Goal: Task Accomplishment & Management: Manage account settings

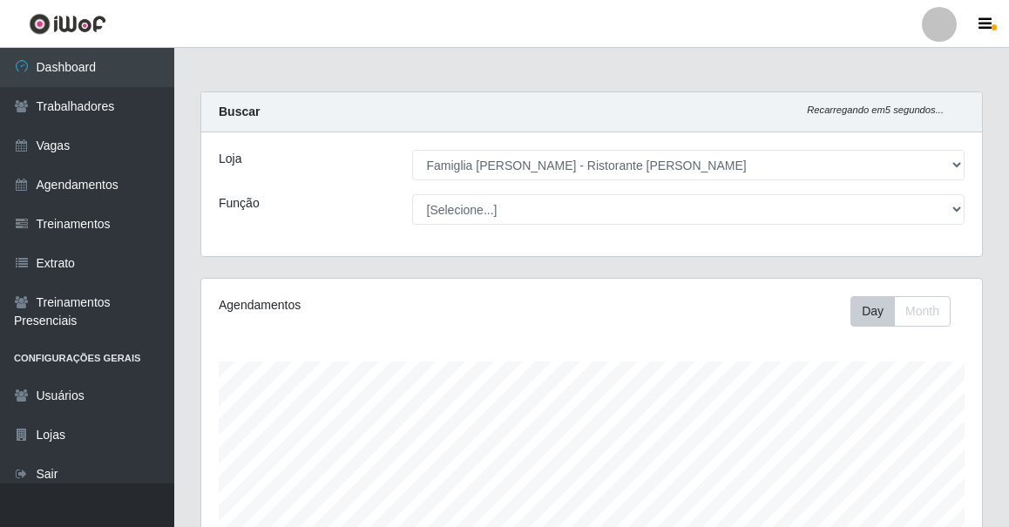
select select "267"
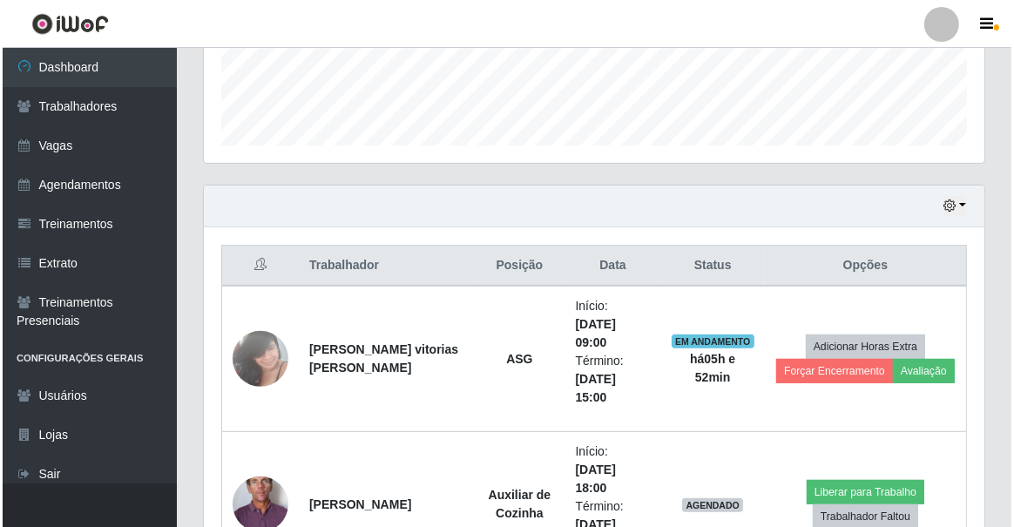
scroll to position [362, 781]
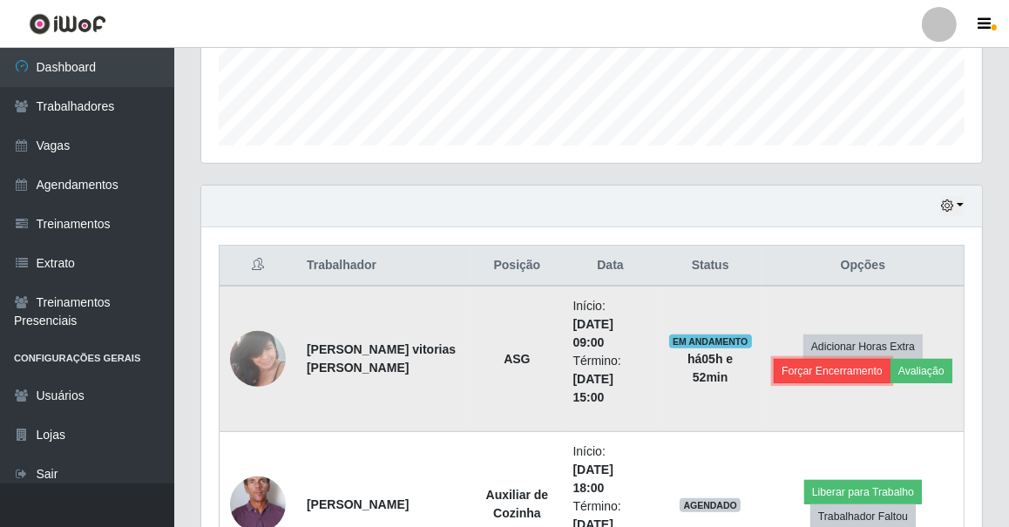
click at [855, 359] on button "Forçar Encerramento" at bounding box center [832, 371] width 117 height 24
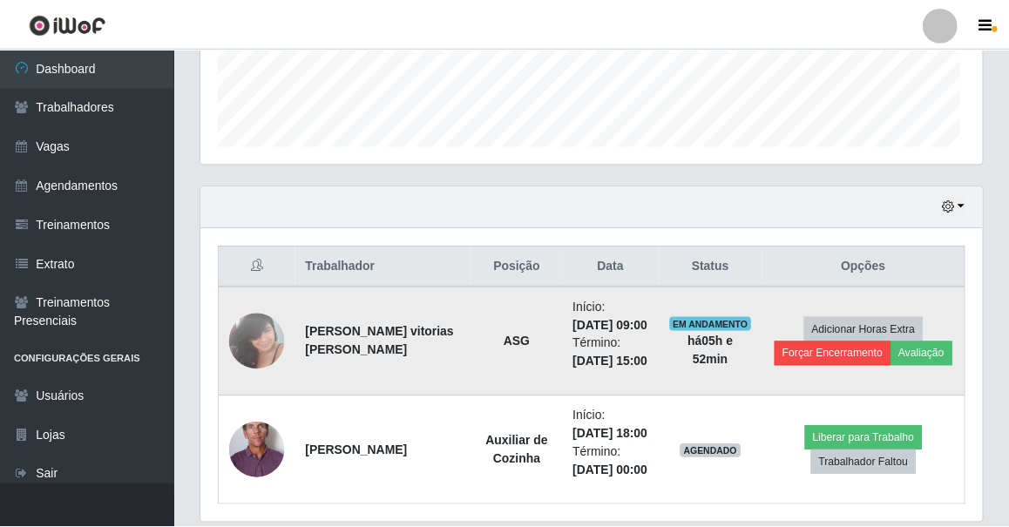
scroll to position [362, 773]
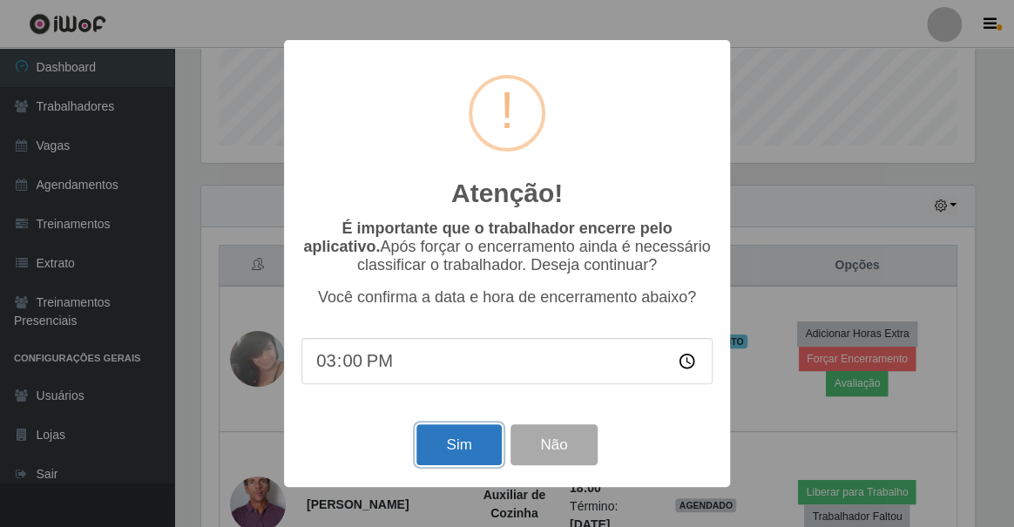
click at [437, 448] on button "Sim" at bounding box center [458, 444] width 85 height 41
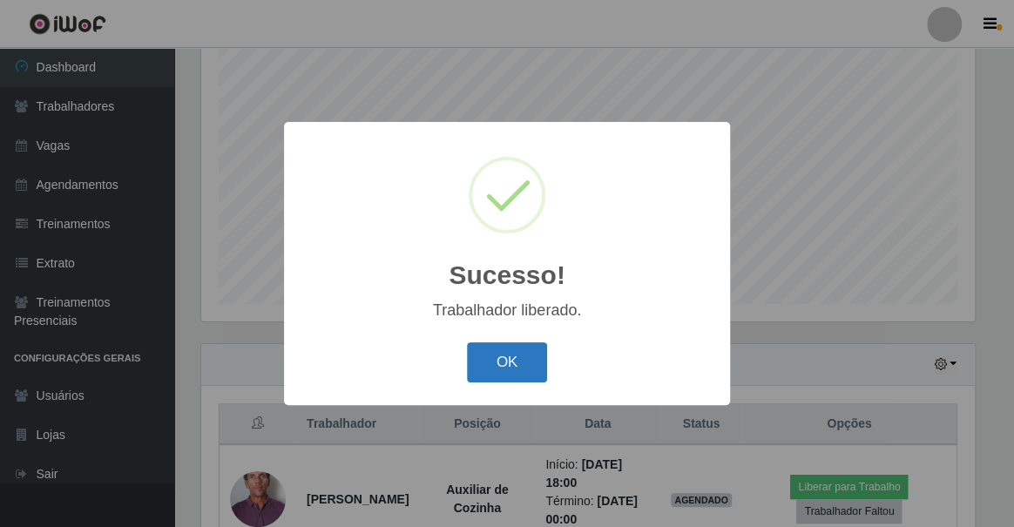
click at [481, 362] on button "OK" at bounding box center [507, 362] width 81 height 41
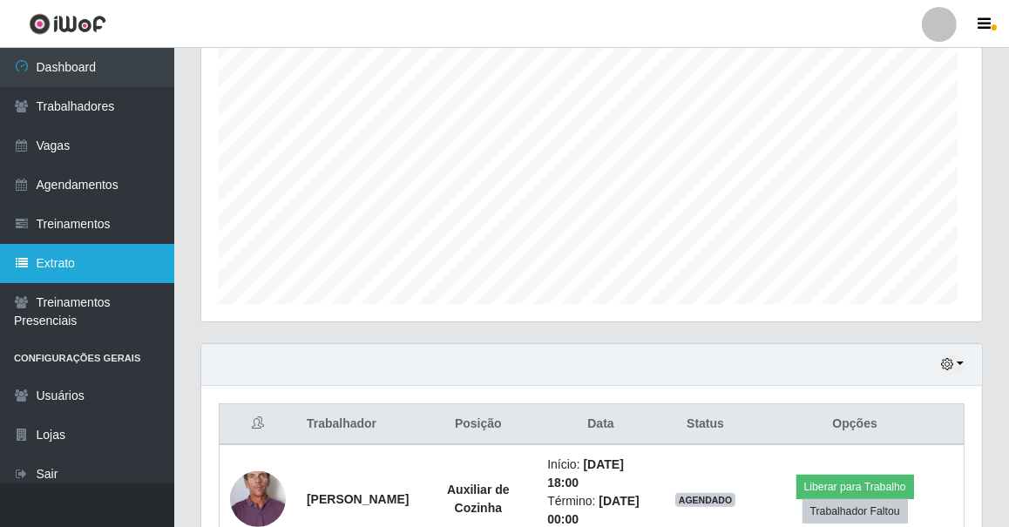
scroll to position [362, 781]
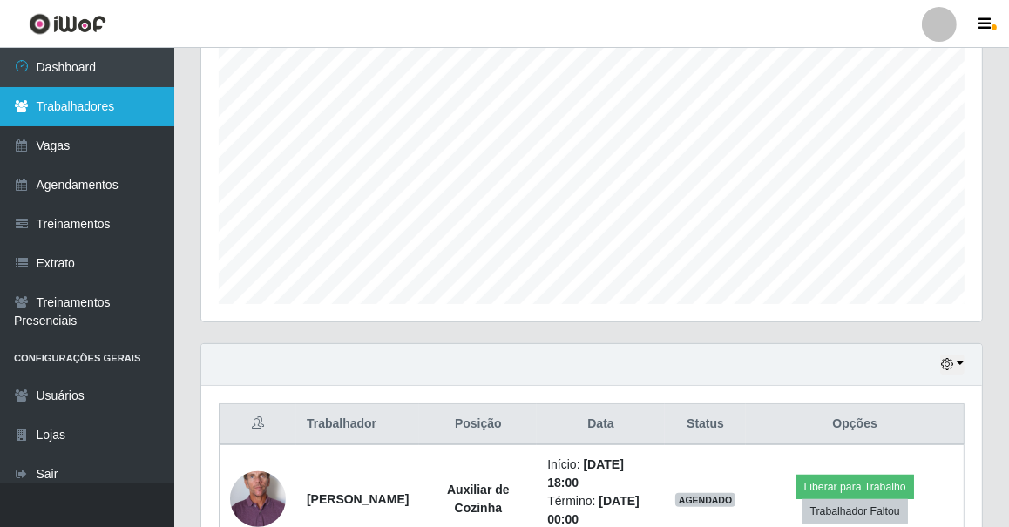
click at [30, 96] on link "Trabalhadores" at bounding box center [87, 106] width 174 height 39
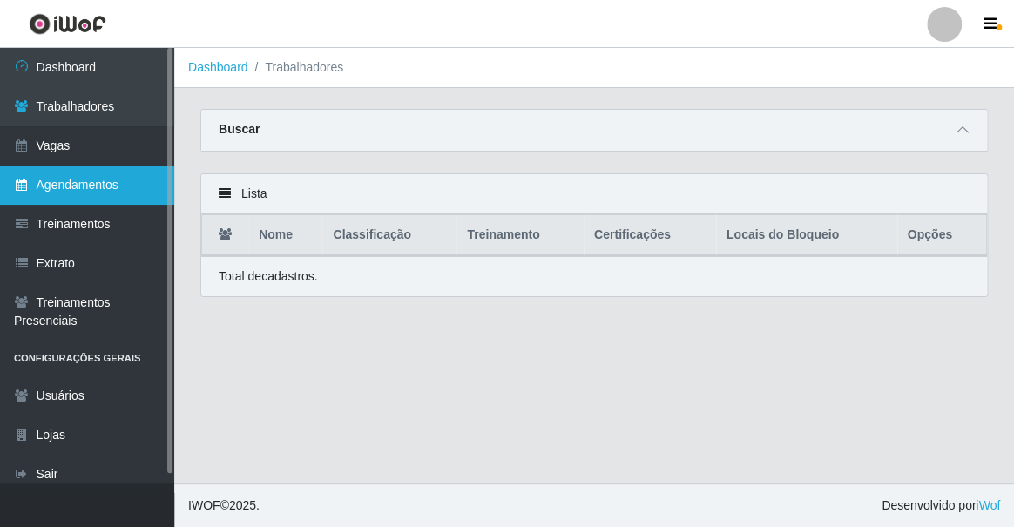
click at [154, 189] on link "Agendamentos" at bounding box center [87, 185] width 174 height 39
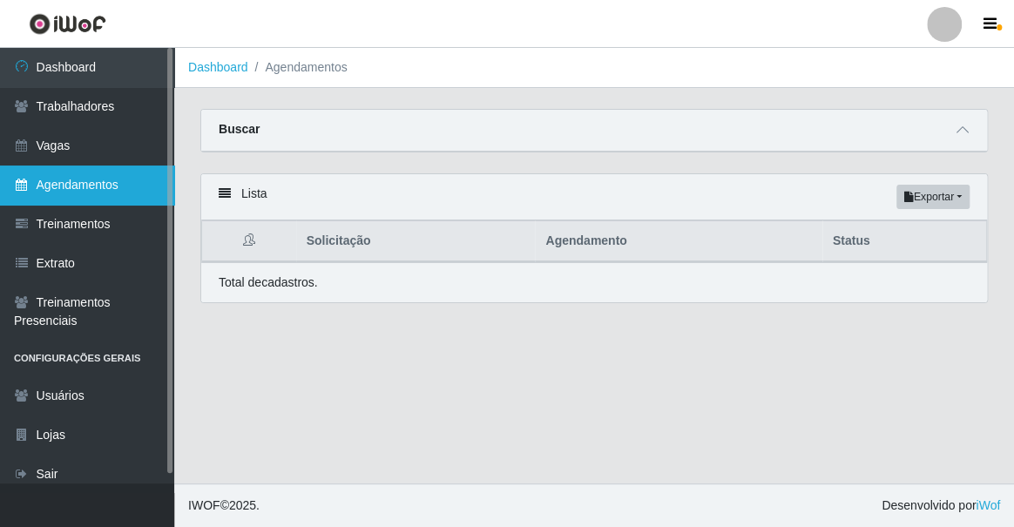
click at [81, 193] on link "Agendamentos" at bounding box center [87, 185] width 174 height 39
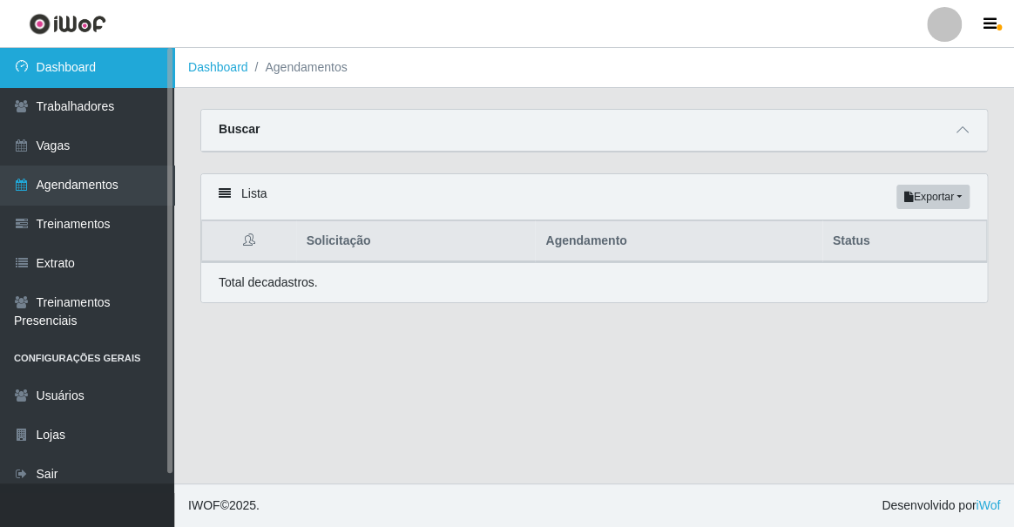
click at [121, 59] on link "Dashboard" at bounding box center [87, 67] width 174 height 39
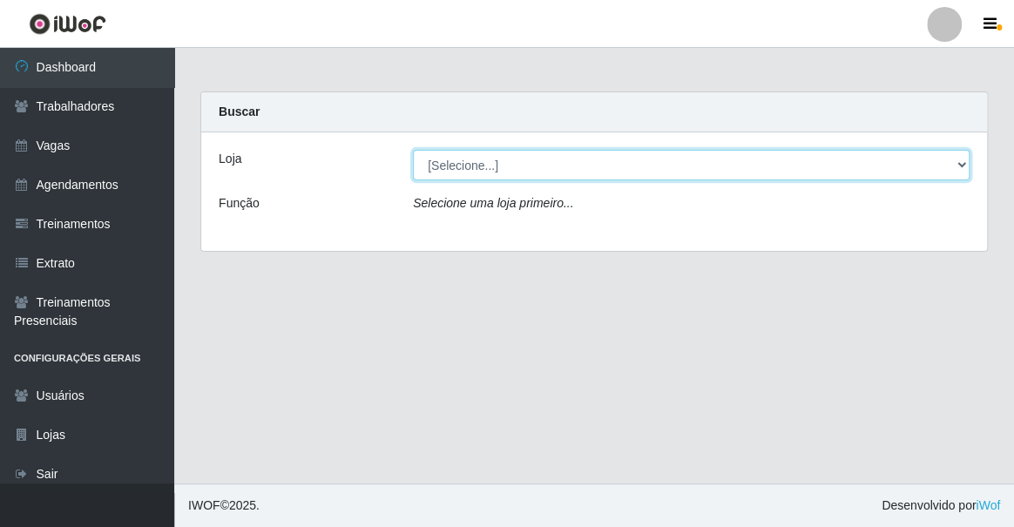
click at [474, 159] on select "[Selecione...] Famiglia Muccini - Ristorante João Pessoa" at bounding box center [691, 165] width 557 height 30
select select "267"
click at [413, 150] on select "[Selecione...] Famiglia Muccini - Ristorante João Pessoa" at bounding box center [691, 165] width 557 height 30
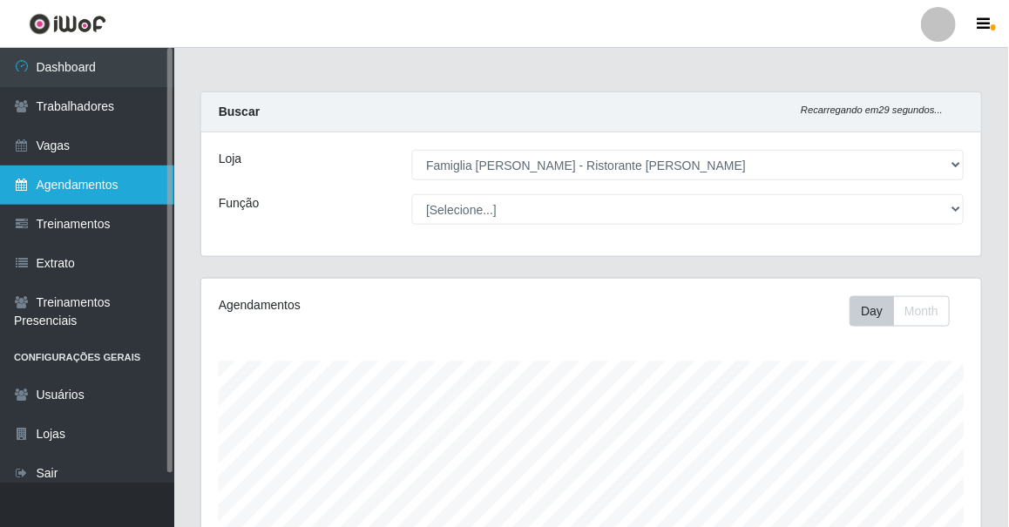
click at [70, 176] on link "Agendamentos" at bounding box center [87, 185] width 174 height 39
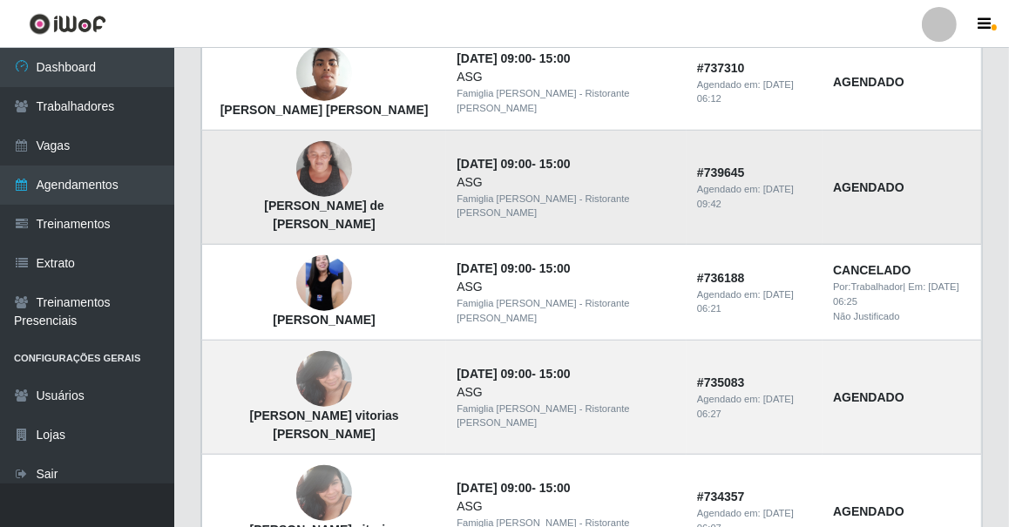
scroll to position [1289, 0]
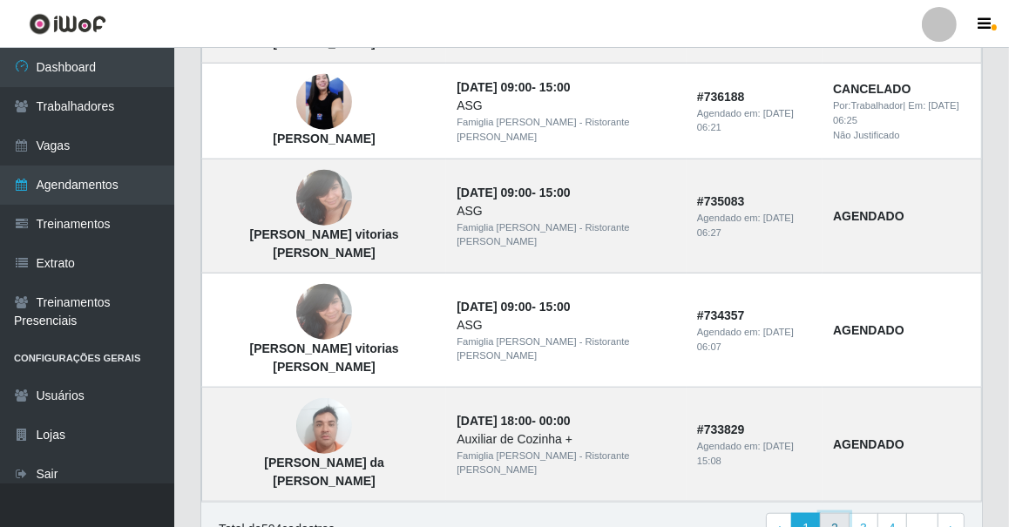
click at [838, 513] on link "2" at bounding box center [835, 528] width 30 height 31
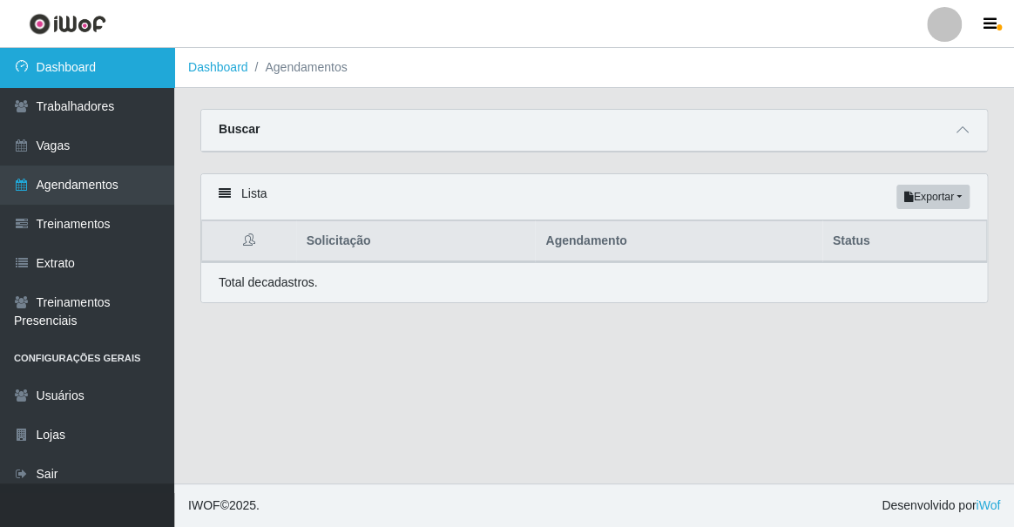
click at [154, 62] on link "Dashboard" at bounding box center [87, 67] width 174 height 39
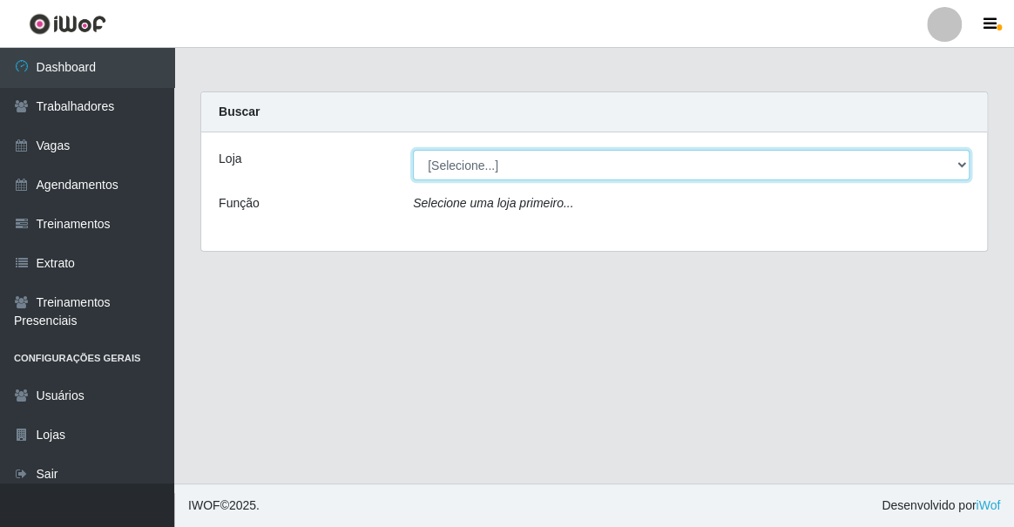
click at [451, 166] on select "[Selecione...] Famiglia [PERSON_NAME] - Ristorante [PERSON_NAME]" at bounding box center [691, 165] width 557 height 30
select select "267"
click at [413, 150] on select "[Selecione...] Famiglia [PERSON_NAME] - Ristorante [PERSON_NAME]" at bounding box center [691, 165] width 557 height 30
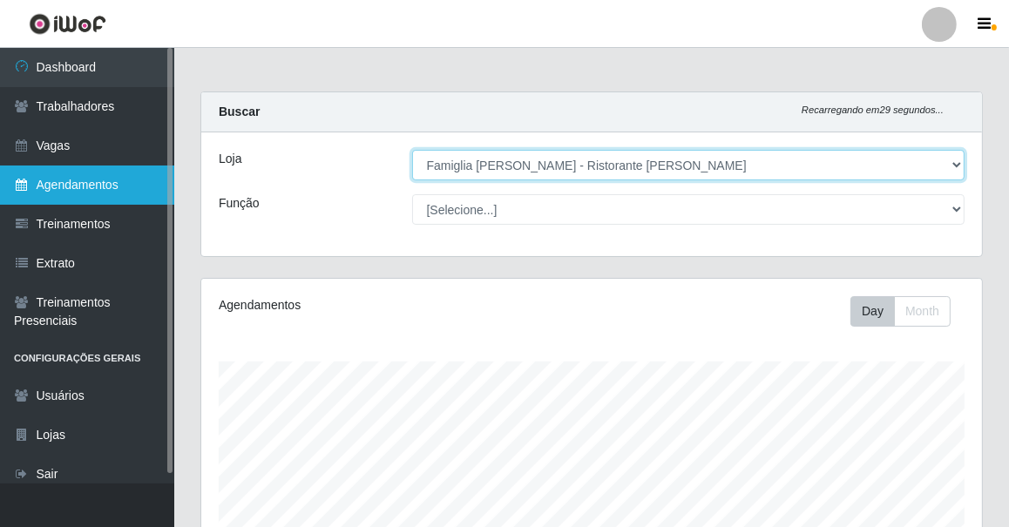
scroll to position [362, 781]
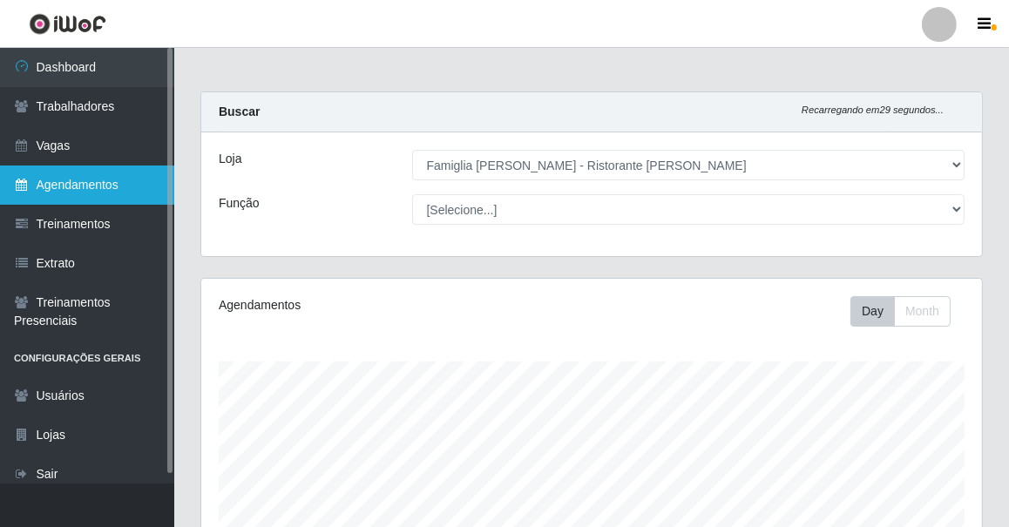
click at [76, 173] on link "Agendamentos" at bounding box center [87, 185] width 174 height 39
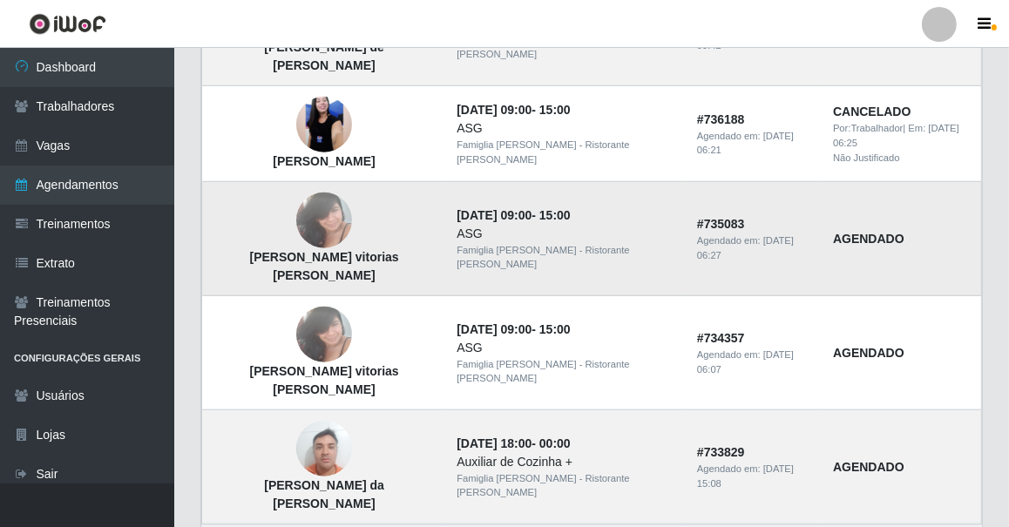
scroll to position [1289, 0]
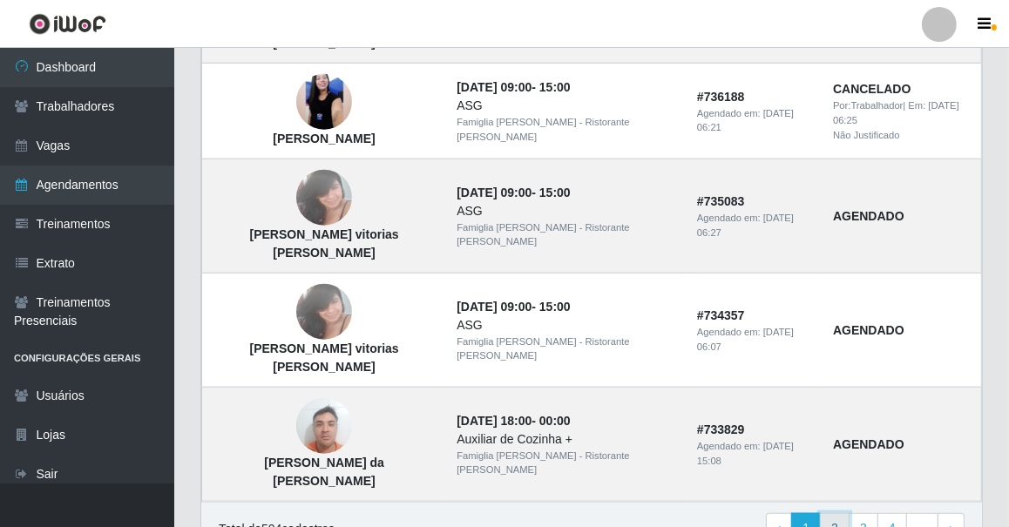
click at [843, 513] on link "2" at bounding box center [835, 528] width 30 height 31
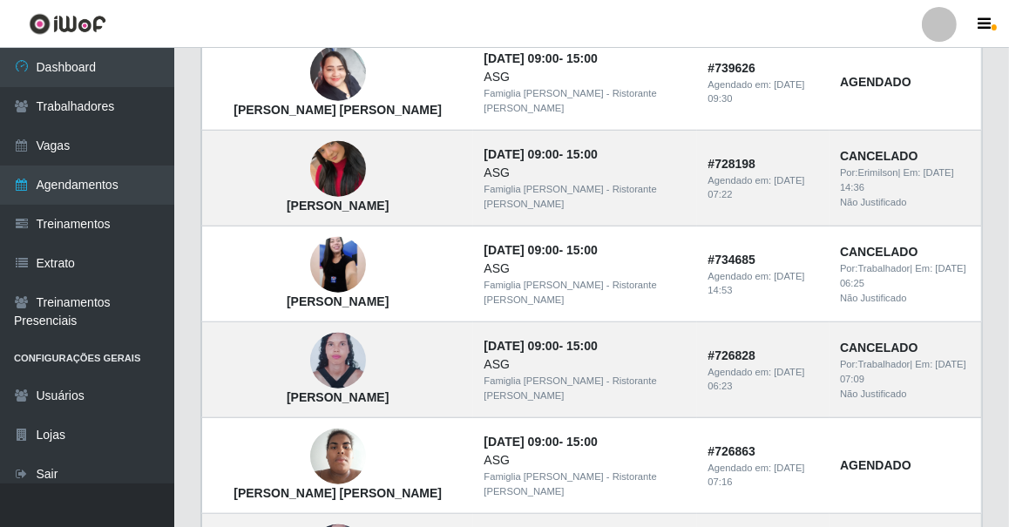
scroll to position [1289, 0]
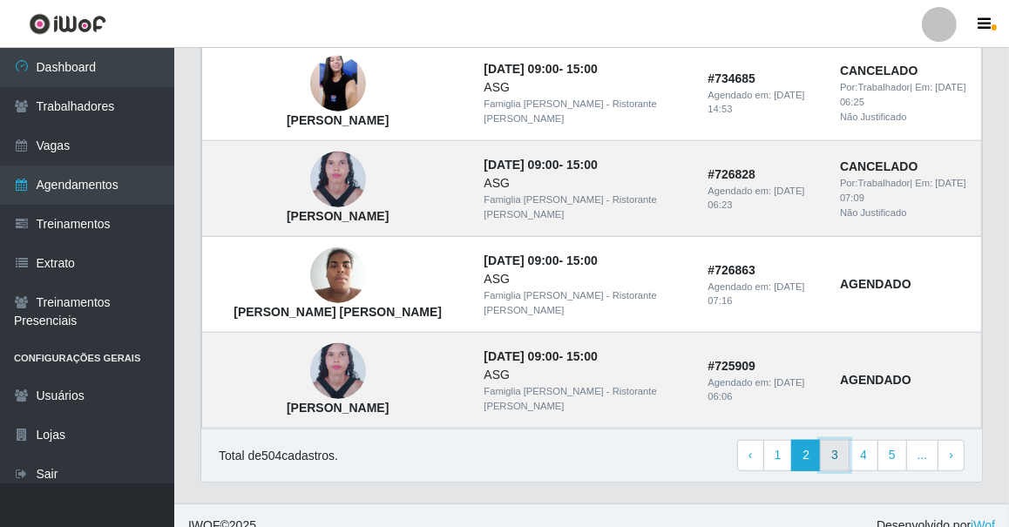
click at [838, 442] on link "3" at bounding box center [835, 455] width 30 height 31
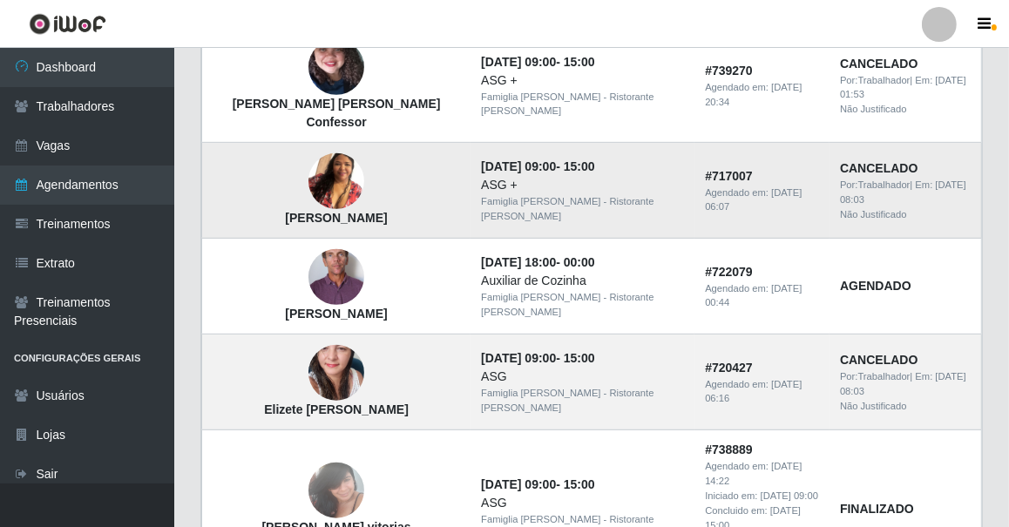
scroll to position [633, 0]
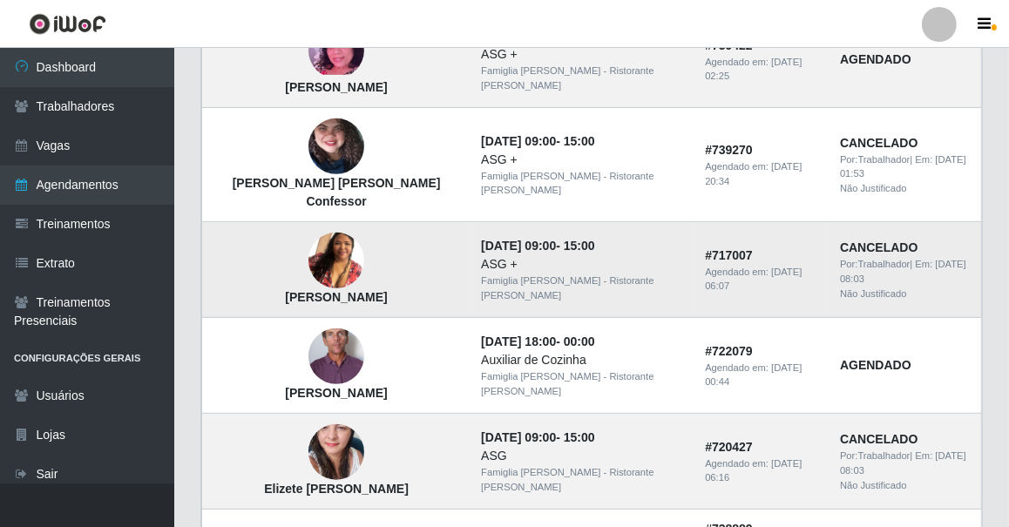
click at [338, 245] on img at bounding box center [336, 261] width 56 height 99
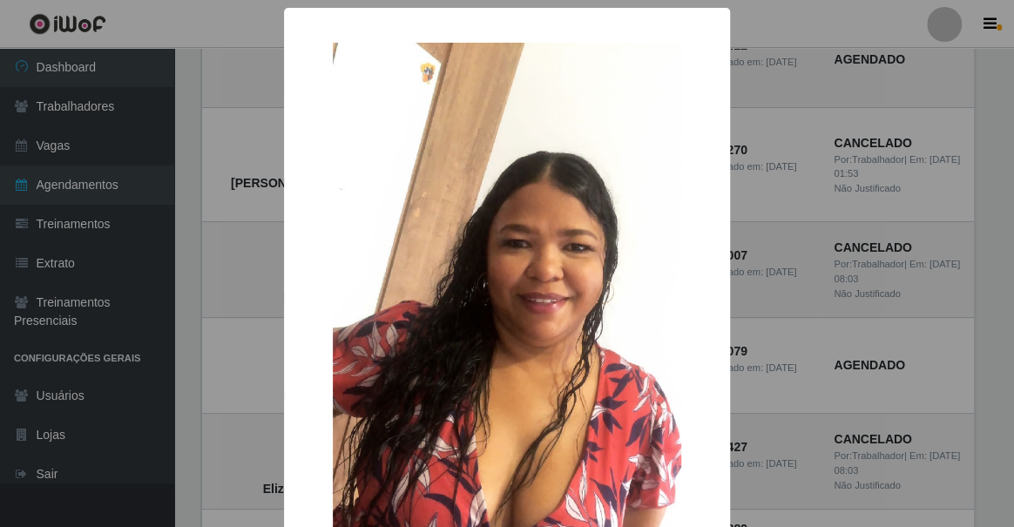
click at [225, 258] on div "× Rafaela conceição de Souza OK Cancel" at bounding box center [507, 263] width 1014 height 527
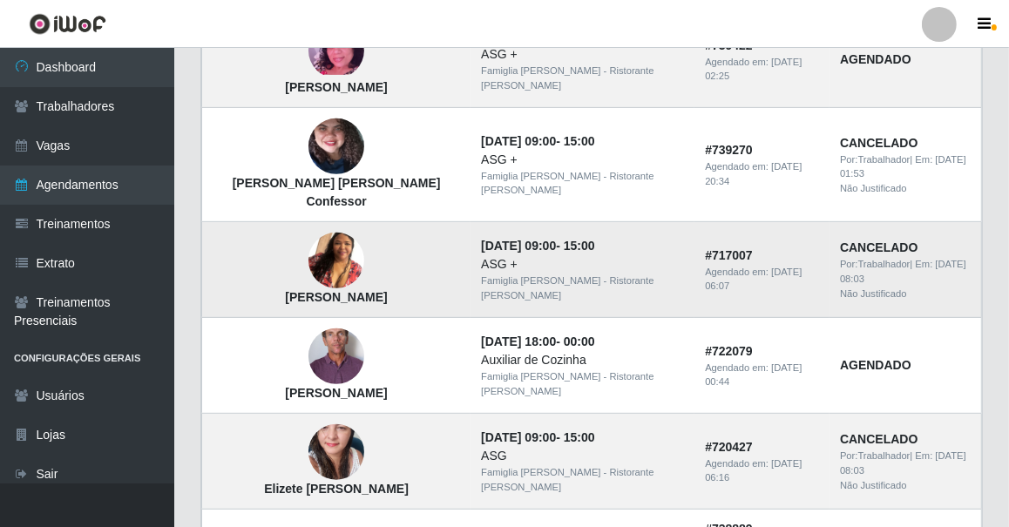
scroll to position [554, 0]
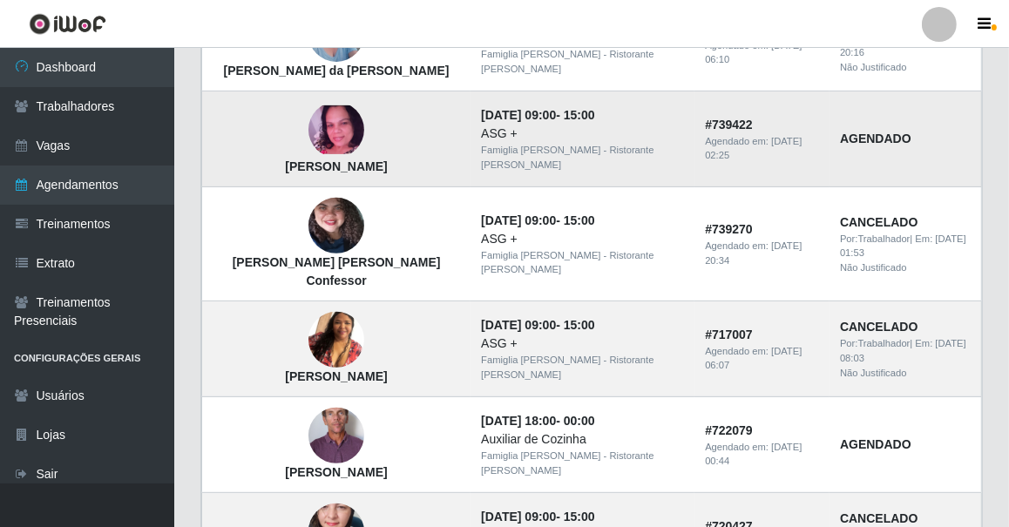
click at [338, 139] on img at bounding box center [336, 129] width 56 height 49
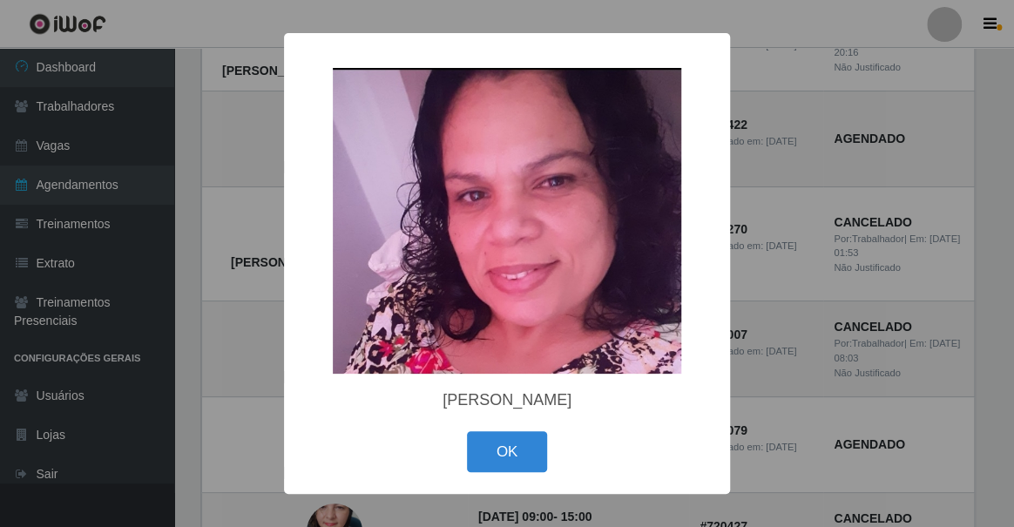
click at [292, 229] on div "× Adriana Santos da Silva OK Cancel" at bounding box center [507, 263] width 446 height 461
click at [537, 457] on button "OK" at bounding box center [507, 451] width 81 height 41
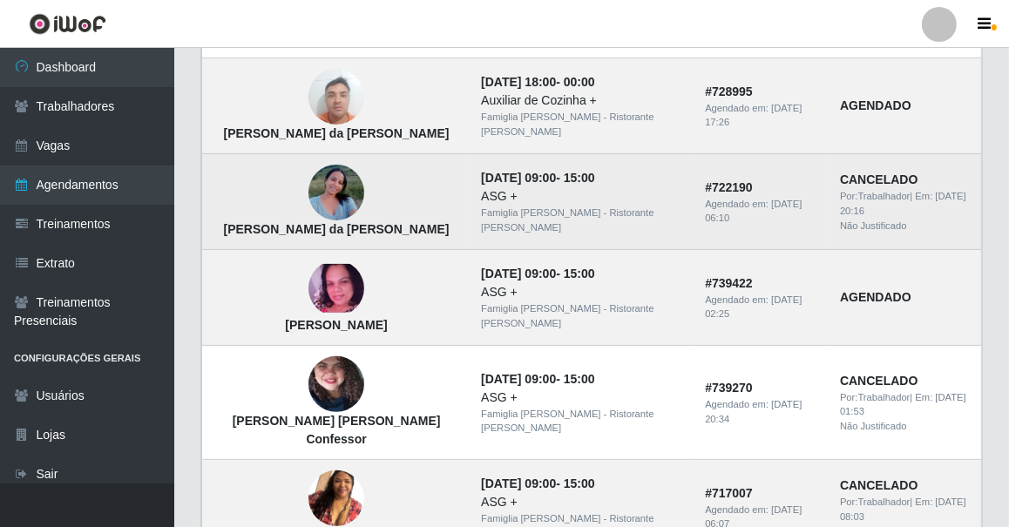
scroll to position [237, 0]
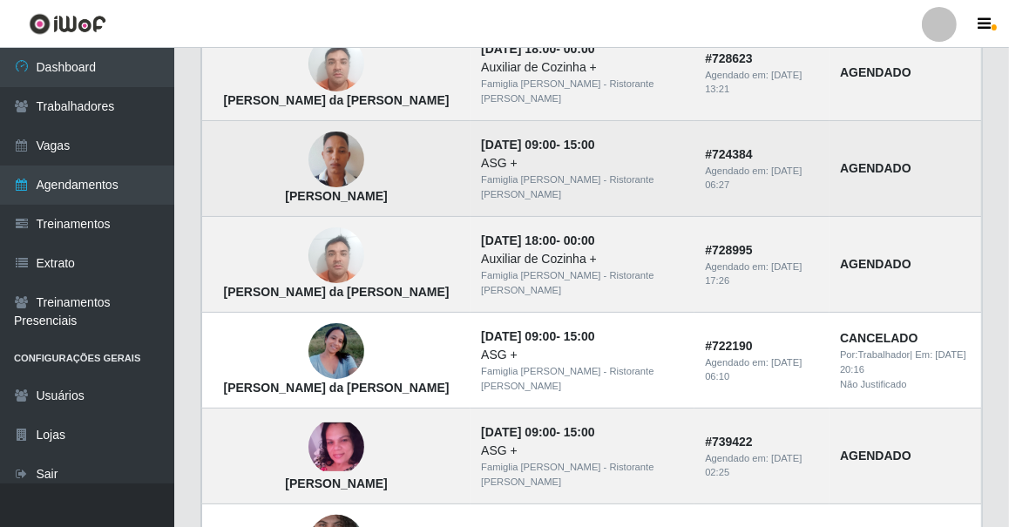
click at [336, 163] on img at bounding box center [336, 159] width 56 height 99
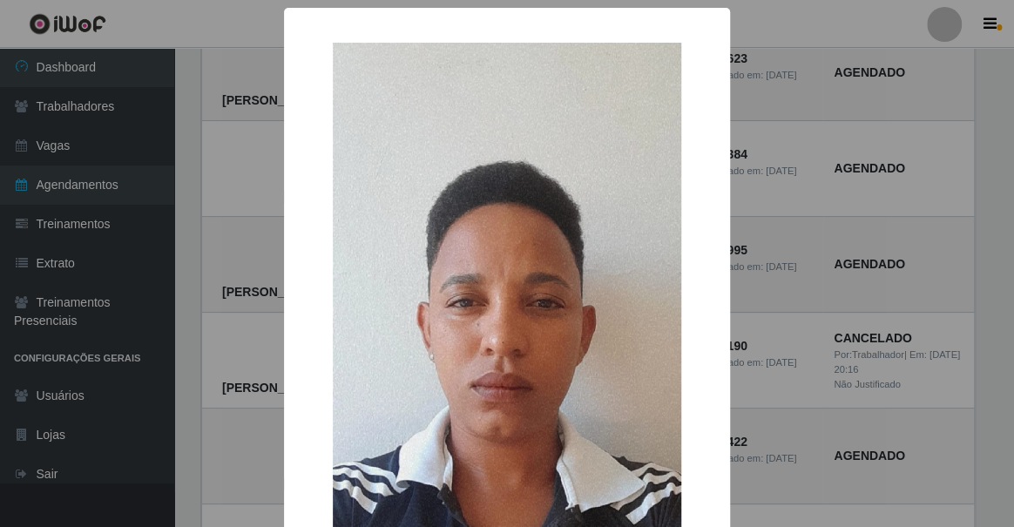
click at [247, 182] on div "× Rayana Maria da Silva OK Cancel" at bounding box center [507, 263] width 1014 height 527
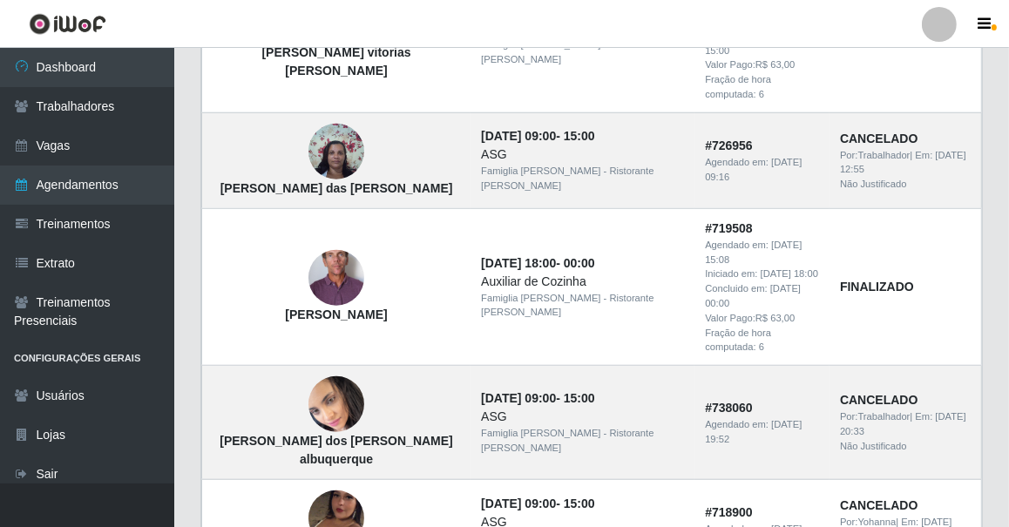
scroll to position [1401, 0]
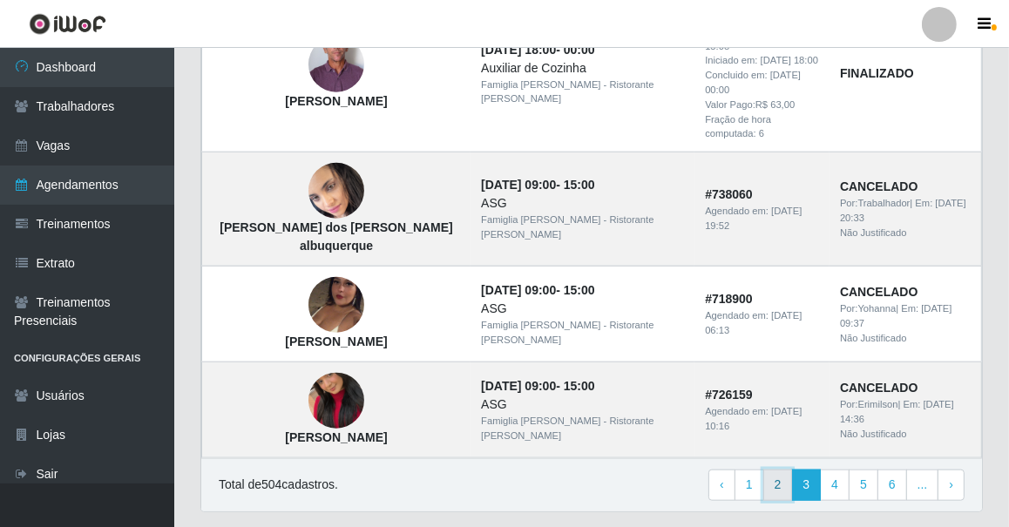
click at [788, 470] on link "2" at bounding box center [778, 485] width 30 height 31
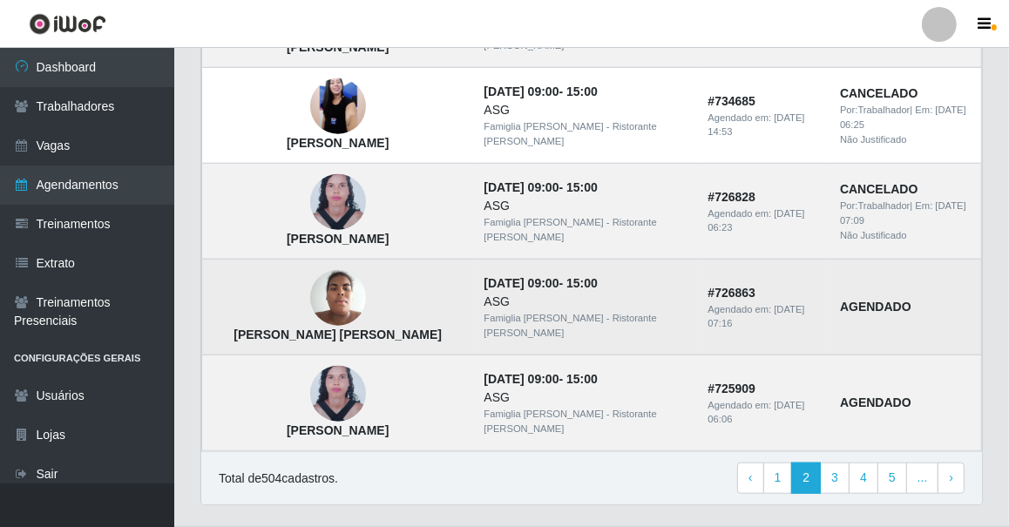
scroll to position [1289, 0]
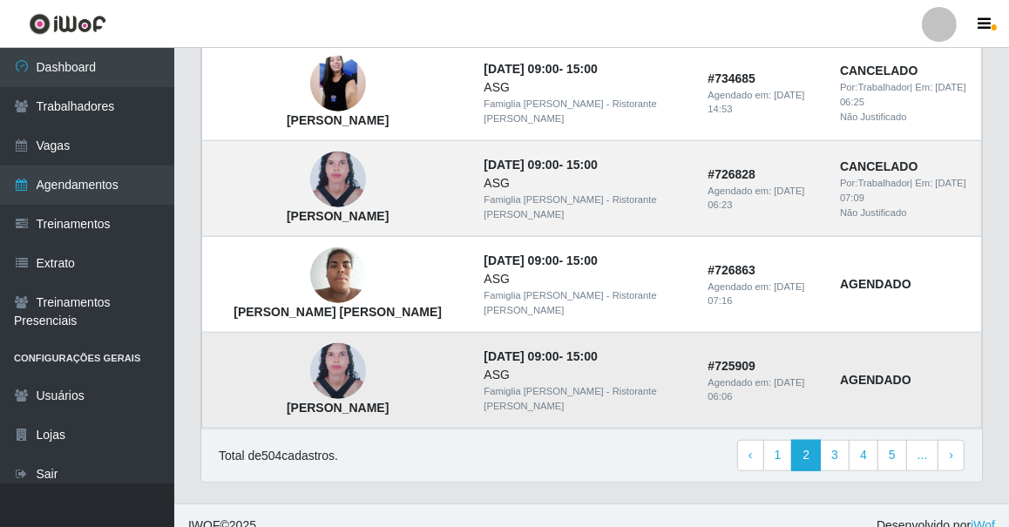
click at [310, 352] on img at bounding box center [338, 372] width 56 height 76
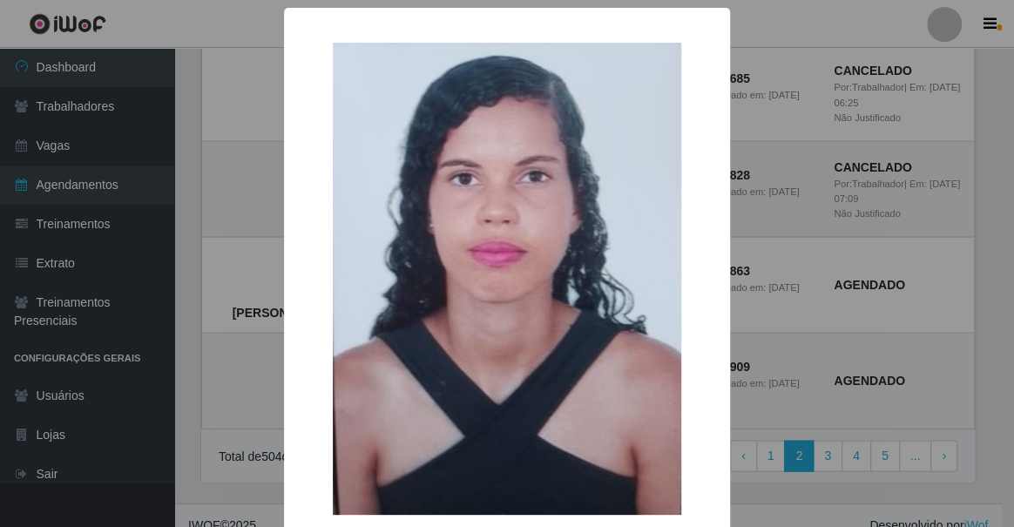
click at [261, 366] on div "× [PERSON_NAME] OK Cancel" at bounding box center [507, 263] width 1014 height 527
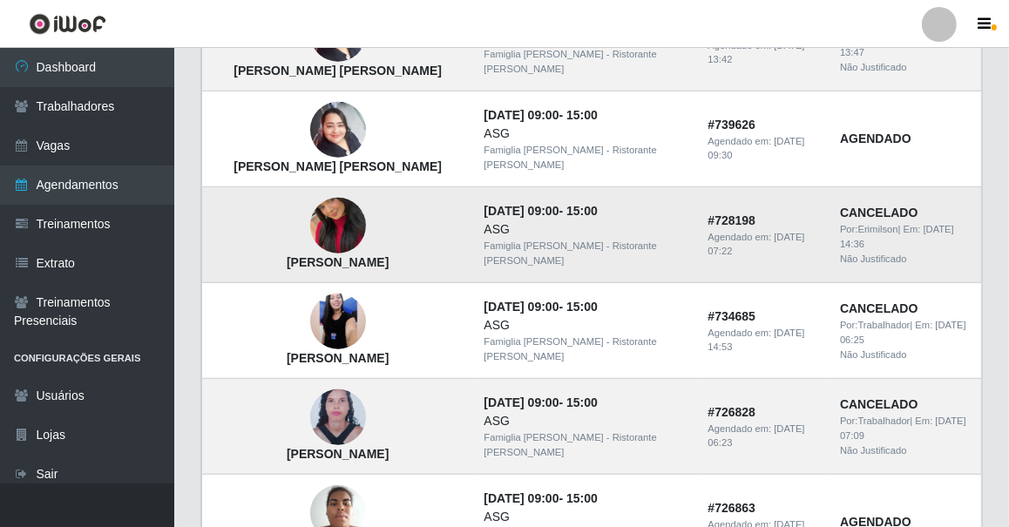
scroll to position [972, 0]
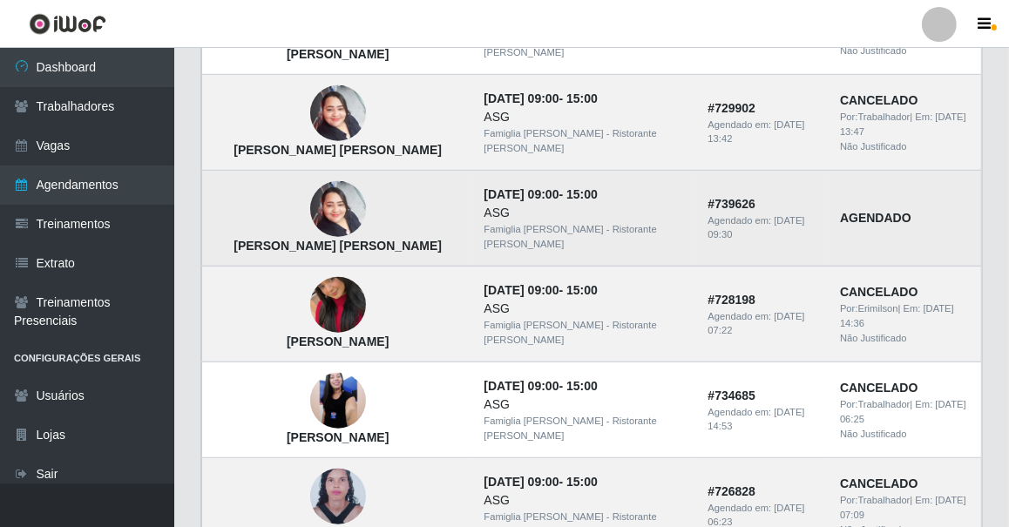
click at [321, 201] on img at bounding box center [338, 210] width 56 height 74
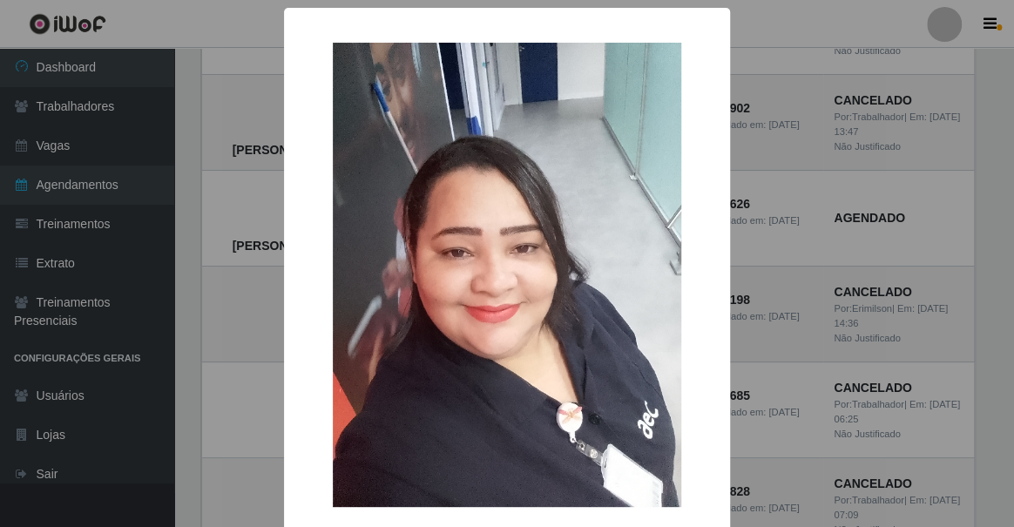
click at [275, 213] on div "× [PERSON_NAME] [PERSON_NAME] OK Cancel" at bounding box center [507, 263] width 1014 height 527
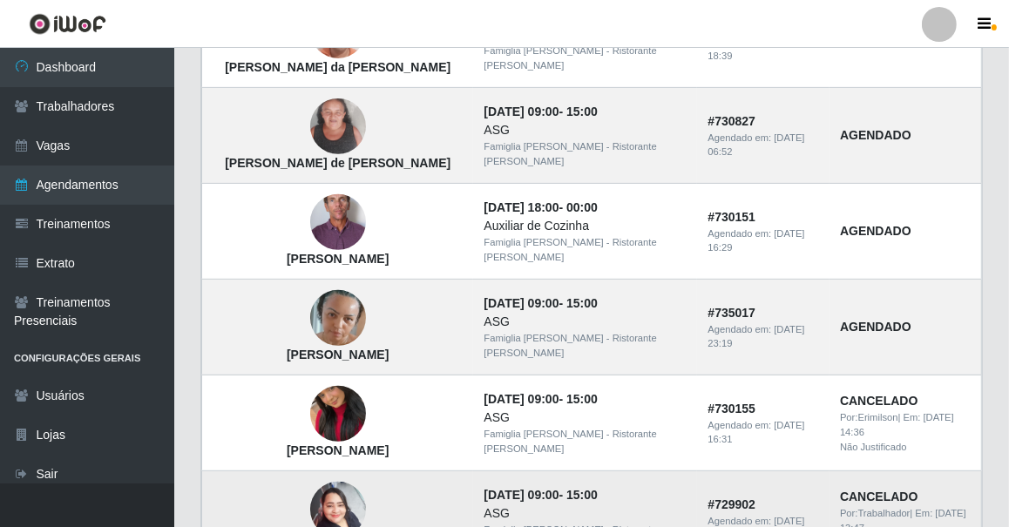
scroll to position [814, 0]
